Goal: Navigation & Orientation: Find specific page/section

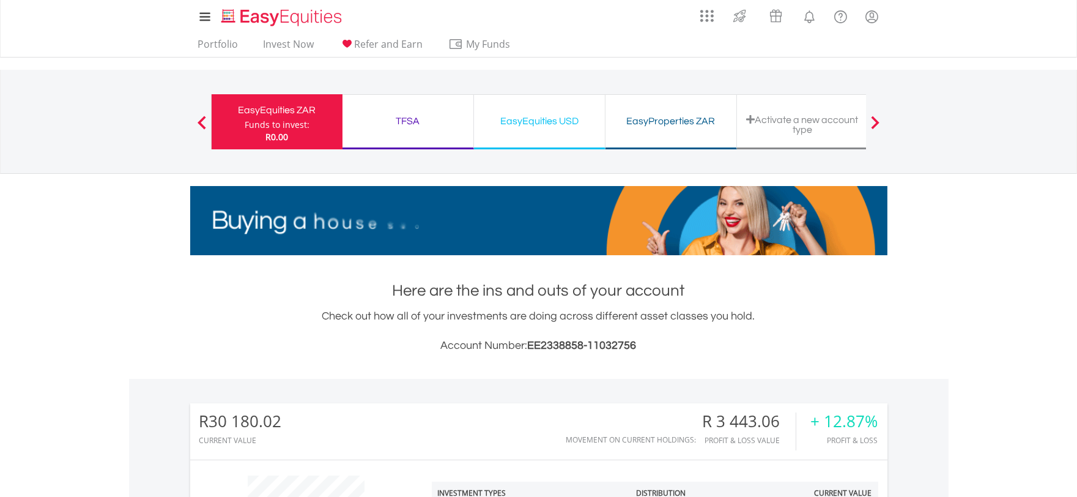
click at [409, 120] on div "TFSA" at bounding box center [408, 121] width 116 height 17
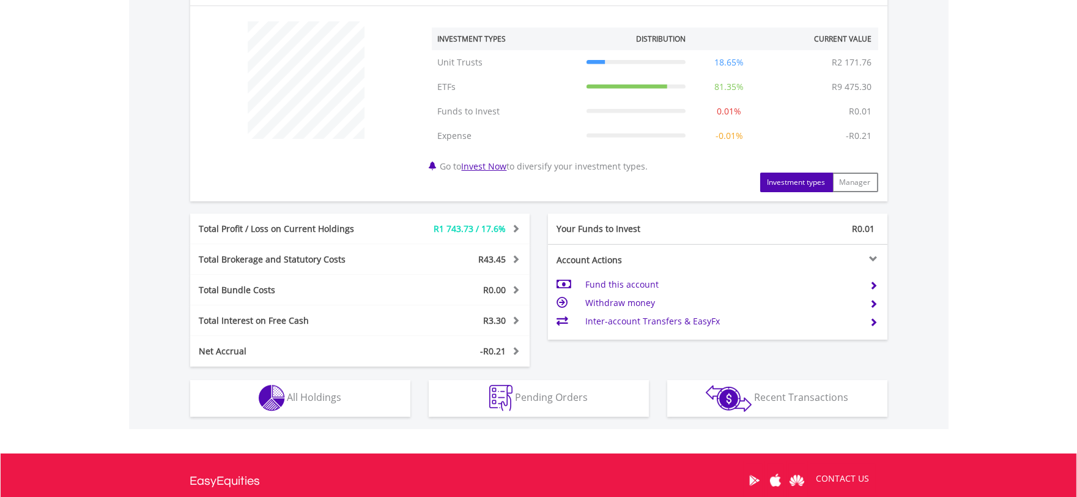
scroll to position [576, 0]
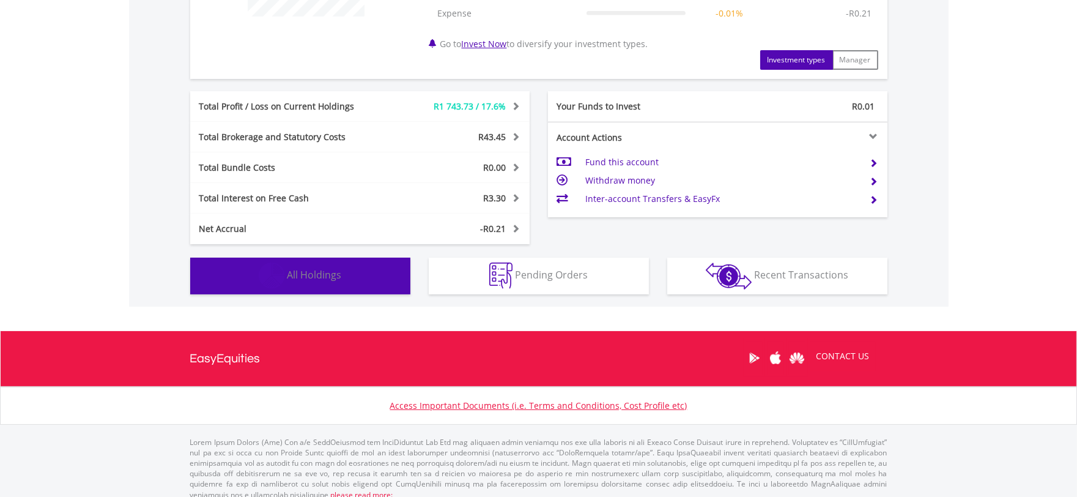
click at [314, 278] on span "All Holdings" at bounding box center [314, 274] width 54 height 13
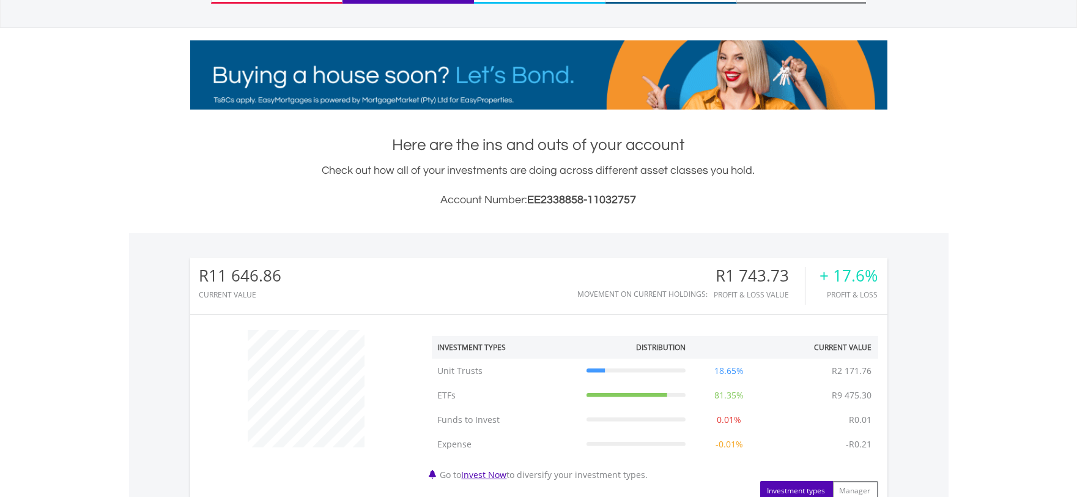
scroll to position [0, 0]
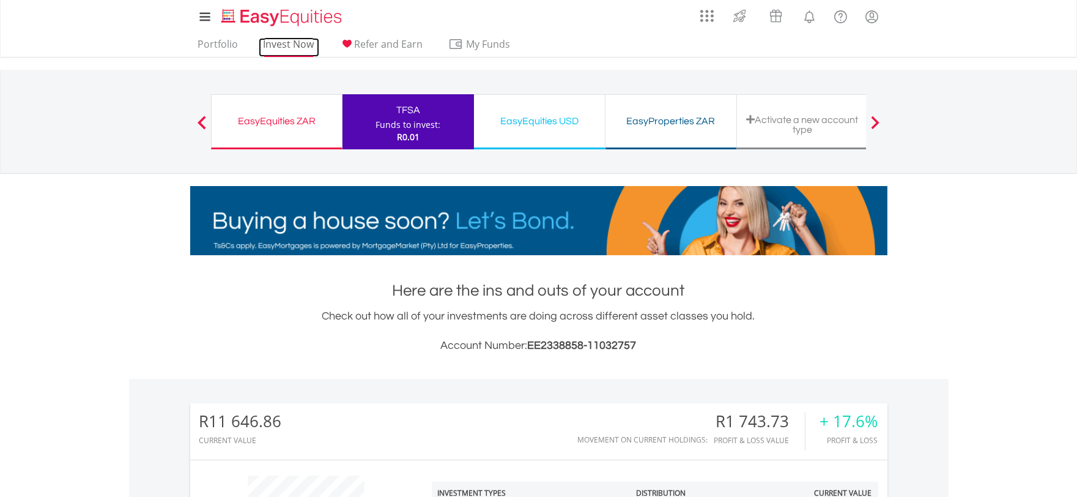
click at [275, 46] on link "Invest Now" at bounding box center [289, 47] width 61 height 19
